Goal: Information Seeking & Learning: Learn about a topic

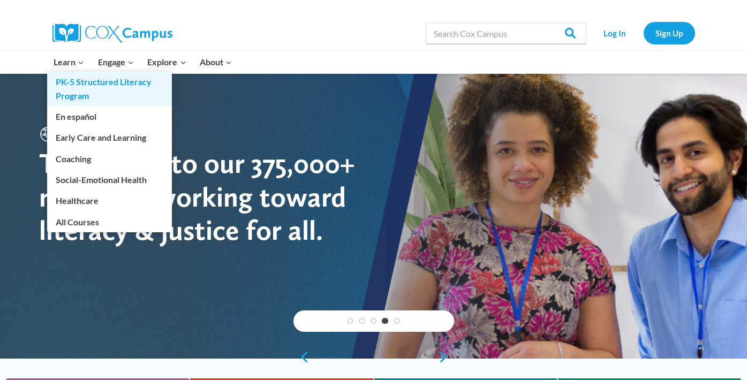
click at [74, 84] on link "PK-5 Structured Literacy Program" at bounding box center [109, 89] width 125 height 34
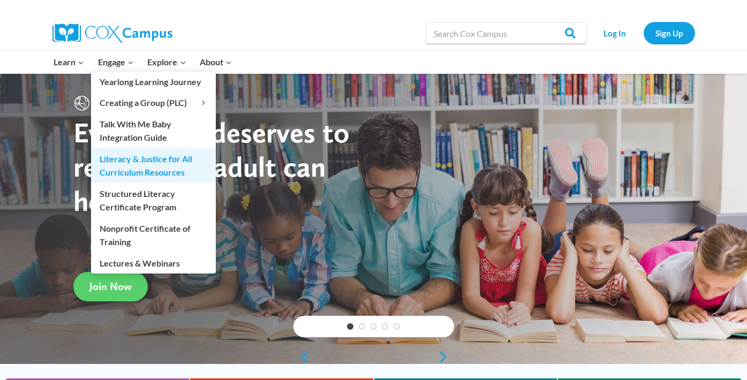
click at [131, 157] on link "Literacy & Justice for All Curriculum Resources" at bounding box center [153, 165] width 125 height 34
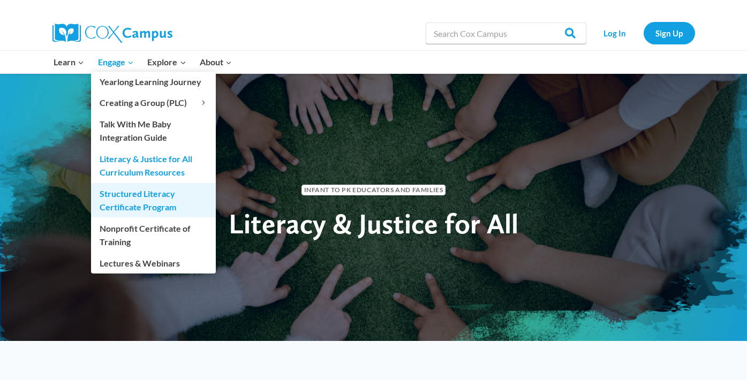
click at [131, 198] on link "Structured Literacy Certificate Program" at bounding box center [153, 200] width 125 height 34
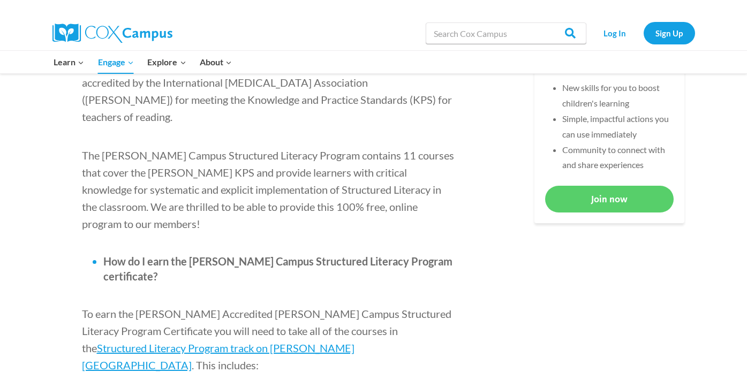
scroll to position [394, 0]
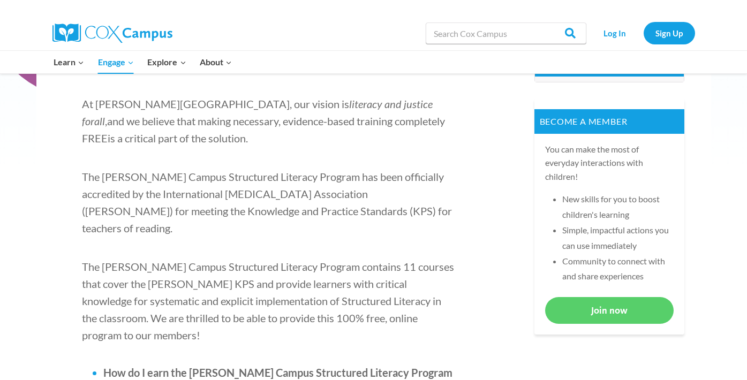
click at [541, 0] on div at bounding box center [534, 8] width 321 height 16
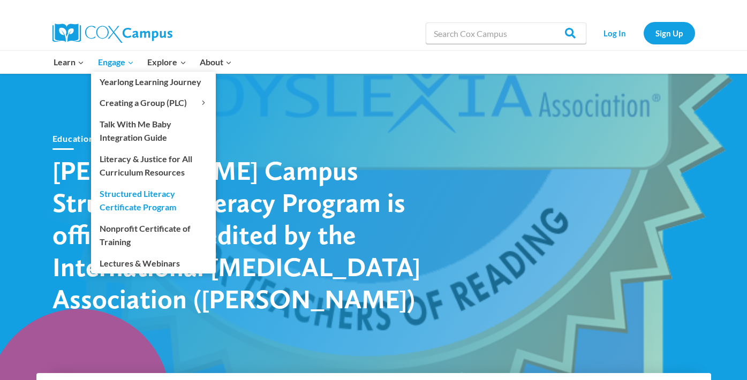
scroll to position [0, 0]
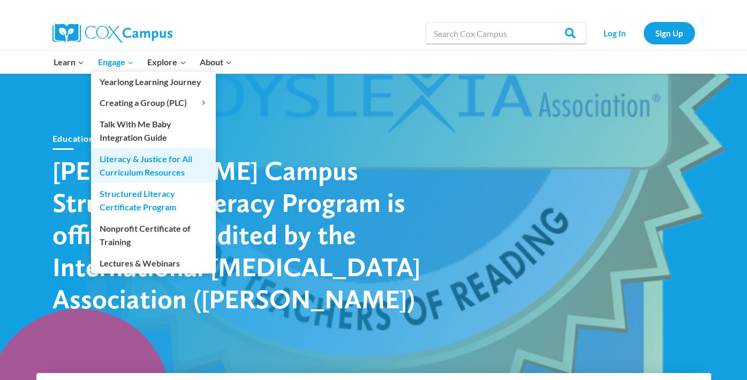
click at [151, 164] on link "Literacy & Justice for All Curriculum Resources" at bounding box center [153, 165] width 125 height 34
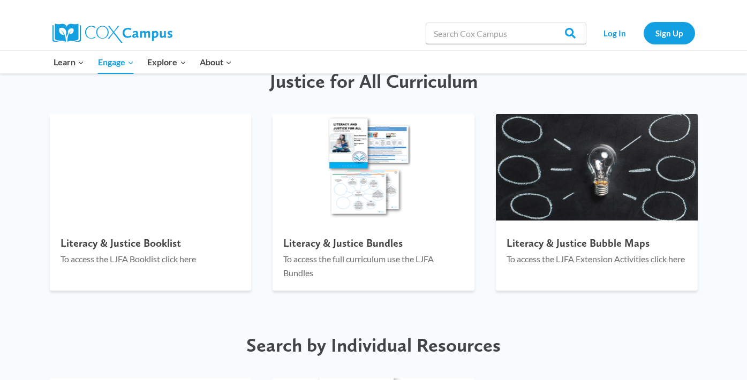
scroll to position [1172, 0]
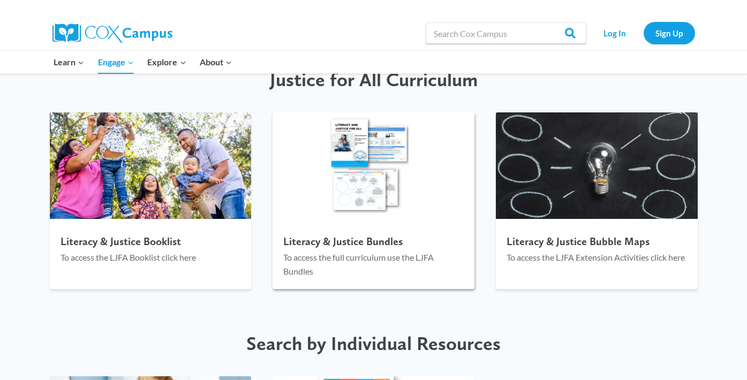
click at [376, 196] on img at bounding box center [374, 165] width 202 height 107
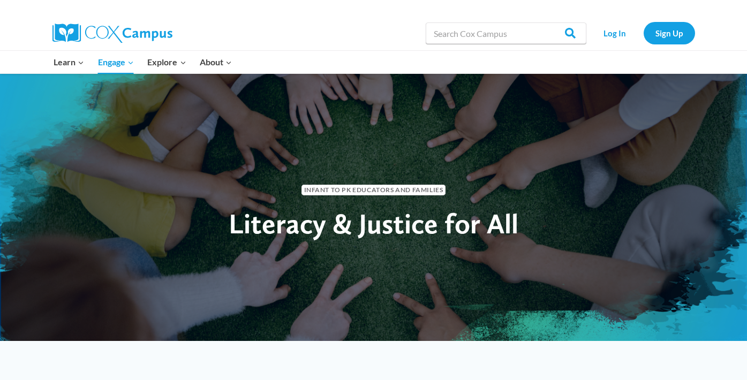
scroll to position [0, 0]
click at [661, 36] on link "Sign Up" at bounding box center [669, 33] width 51 height 22
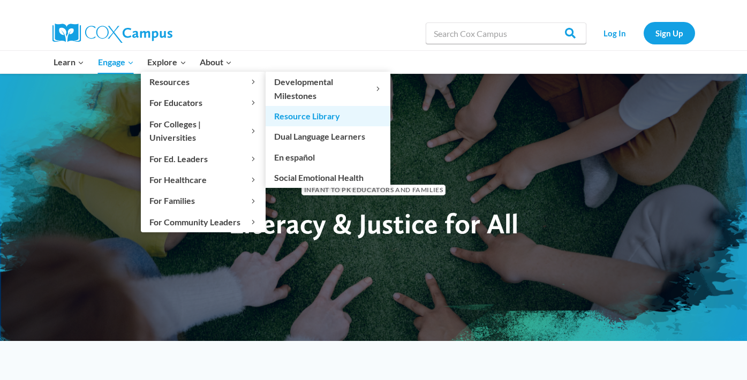
click at [310, 116] on link "Resource Library" at bounding box center [328, 116] width 125 height 20
